Goal: Check status: Check status

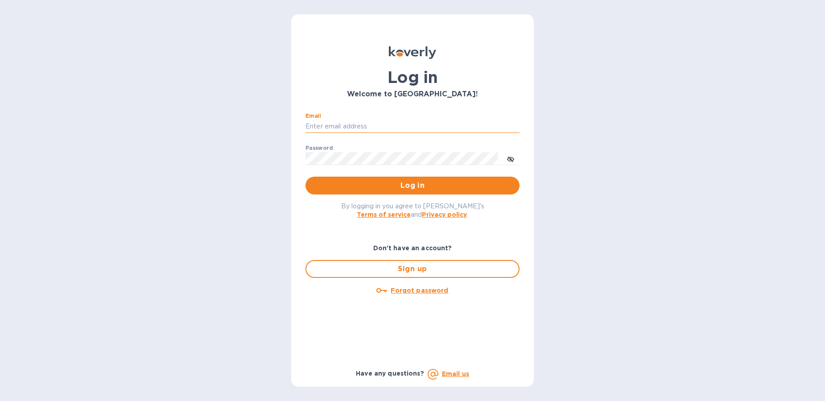
click at [380, 132] on input "Email" at bounding box center [412, 126] width 214 height 13
click at [382, 124] on input "Email" at bounding box center [412, 126] width 214 height 13
click at [388, 181] on span "Log in" at bounding box center [412, 185] width 200 height 11
click at [407, 123] on input "[EMAIL_ADDRESS][DOMAIN_NAME]" at bounding box center [412, 126] width 214 height 13
click at [415, 94] on h3 "Welcome to [GEOGRAPHIC_DATA]!" at bounding box center [412, 94] width 214 height 8
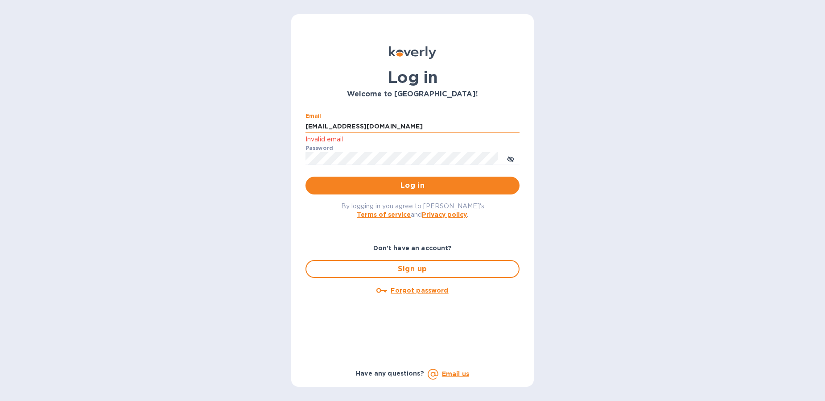
click at [403, 128] on input "[EMAIL_ADDRESS][DOMAIN_NAME]" at bounding box center [412, 126] width 214 height 13
click at [400, 119] on div "Email [EMAIL_ADDRESS][DOMAIN_NAME] Invalid email" at bounding box center [412, 129] width 214 height 32
click at [398, 126] on input "[EMAIL_ADDRESS][DOMAIN_NAME]" at bounding box center [412, 126] width 214 height 13
drag, startPoint x: 327, startPoint y: 123, endPoint x: 301, endPoint y: 121, distance: 25.9
click at [301, 121] on div "Email [EMAIL_ADDRESS][DOMAIN_NAME] Invalid email Password ​ Log in" at bounding box center [412, 154] width 228 height 96
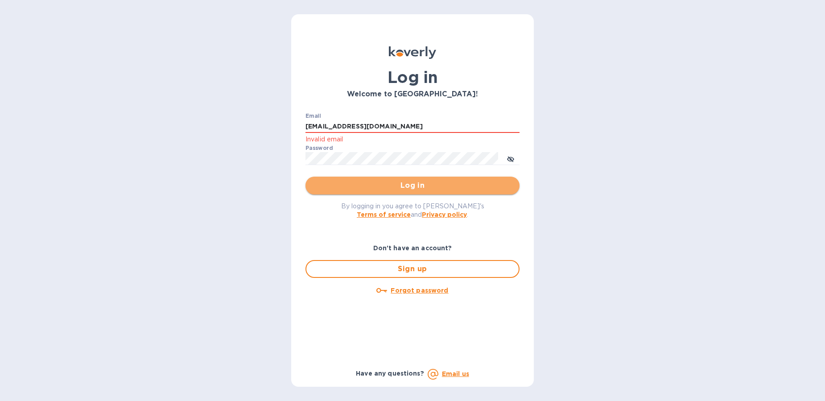
click at [437, 189] on span "Log in" at bounding box center [412, 185] width 200 height 11
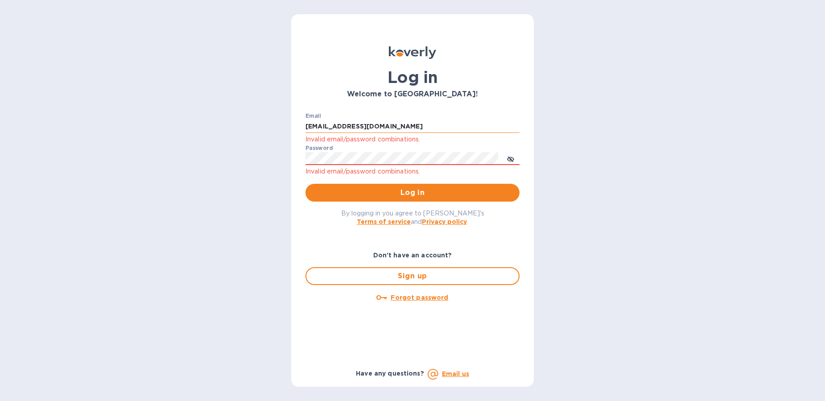
click at [421, 126] on input "[EMAIL_ADDRESS][DOMAIN_NAME]" at bounding box center [412, 126] width 214 height 13
drag, startPoint x: 341, startPoint y: 127, endPoint x: 272, endPoint y: 123, distance: 68.3
click at [272, 123] on div "Log in Welcome to [GEOGRAPHIC_DATA]! Email [EMAIL_ADDRESS][DOMAIN_NAME] Invalid…" at bounding box center [412, 200] width 825 height 401
type input "[EMAIL_ADDRESS][DOMAIN_NAME]"
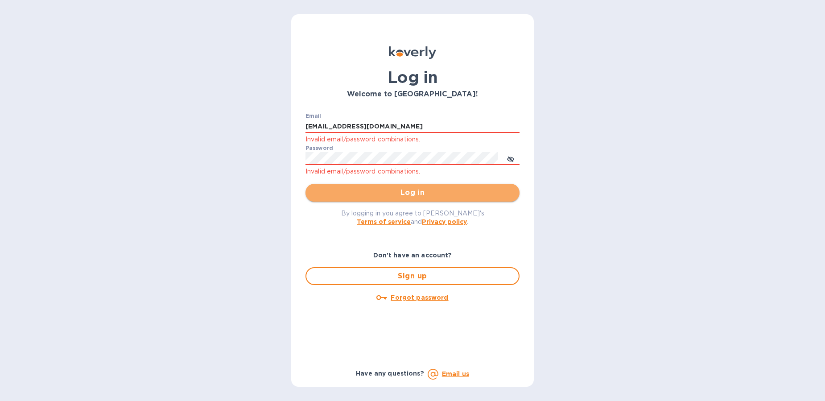
click at [372, 198] on span "Log in" at bounding box center [412, 192] width 200 height 11
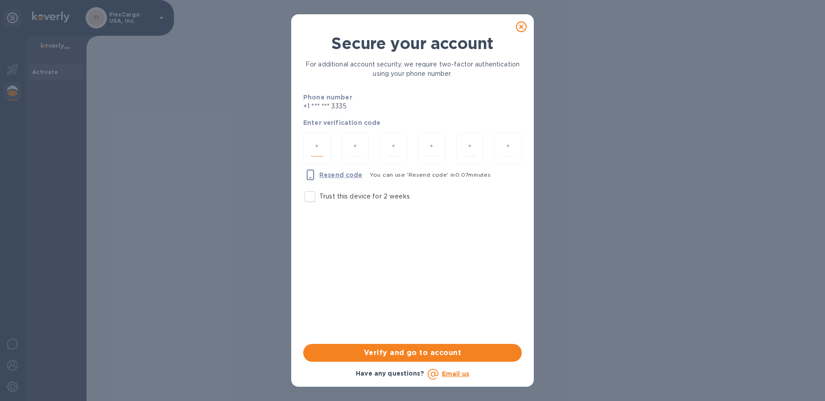
click at [317, 146] on input "number" at bounding box center [317, 148] width 12 height 16
type input "1"
type input "4"
type input "7"
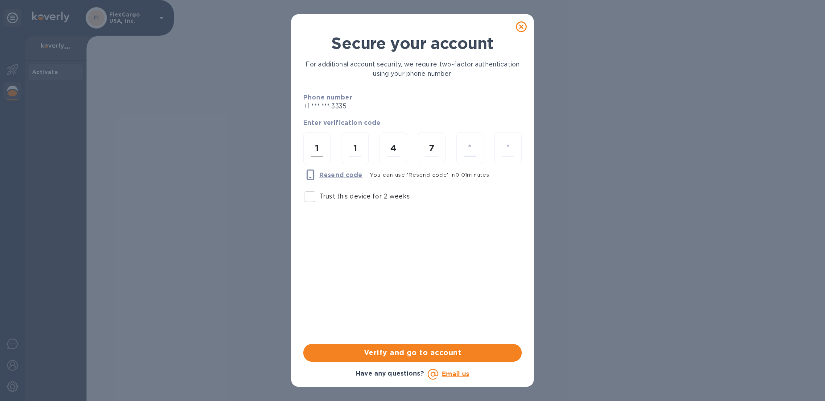
type input "9"
type input "6"
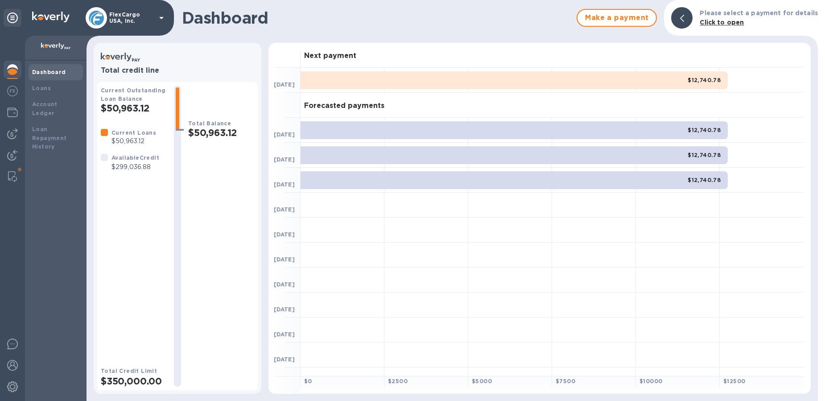
click at [703, 82] on b "$12,740.78" at bounding box center [703, 80] width 33 height 7
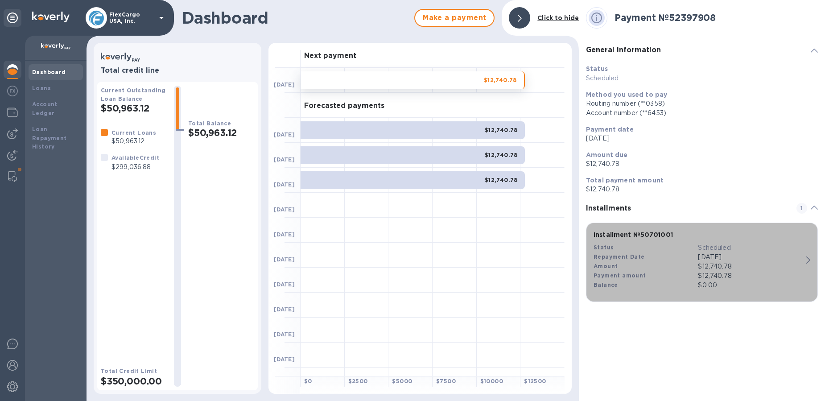
click at [810, 263] on div "button" at bounding box center [810, 260] width 8 height 8
